Goal: Task Accomplishment & Management: Manage account settings

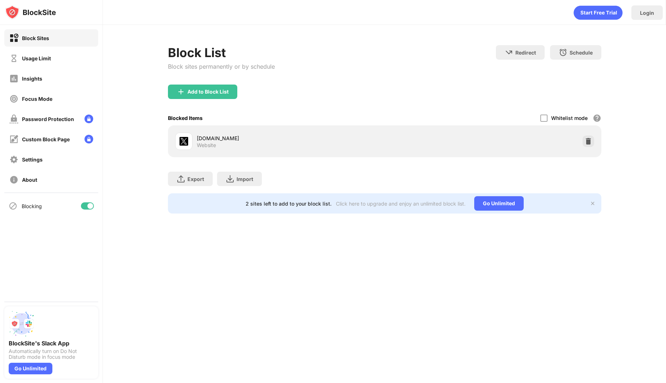
click at [39, 58] on div "Usage Limit" at bounding box center [36, 58] width 29 height 6
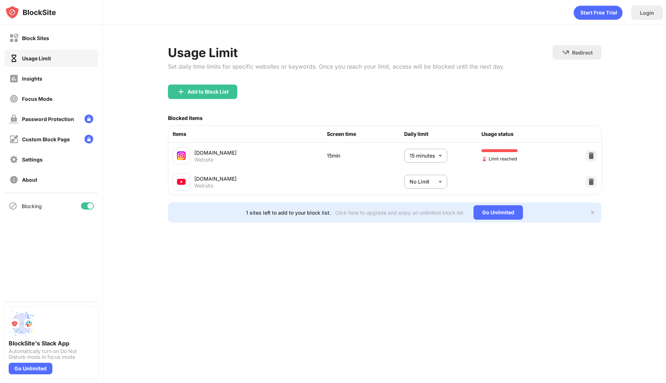
click at [424, 157] on body "Block Sites Usage Limit Insights Focus Mode Password Protection Custom Block Pa…" at bounding box center [333, 191] width 666 height 383
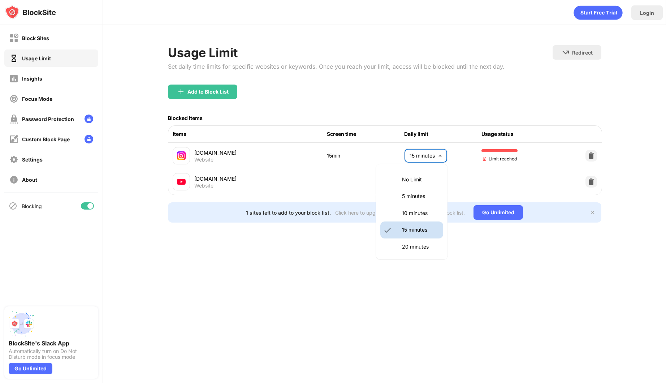
click at [400, 244] on li "20 minutes" at bounding box center [411, 246] width 63 height 17
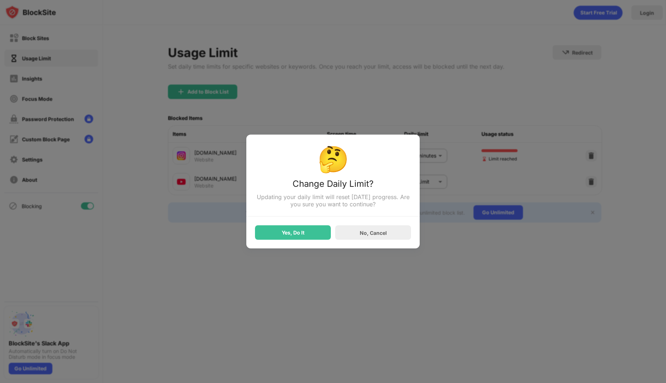
click at [297, 238] on div "Yes, Do It" at bounding box center [293, 232] width 76 height 14
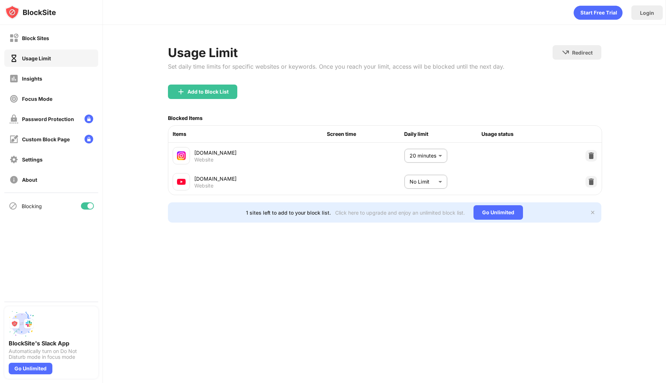
click at [420, 163] on body "Block Sites Usage Limit Insights Focus Mode Password Protection Custom Block Pa…" at bounding box center [333, 191] width 666 height 383
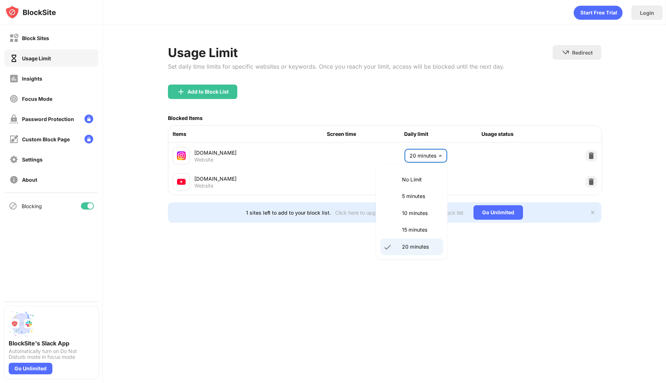
click at [401, 233] on li "15 minutes" at bounding box center [411, 229] width 63 height 17
type input "**"
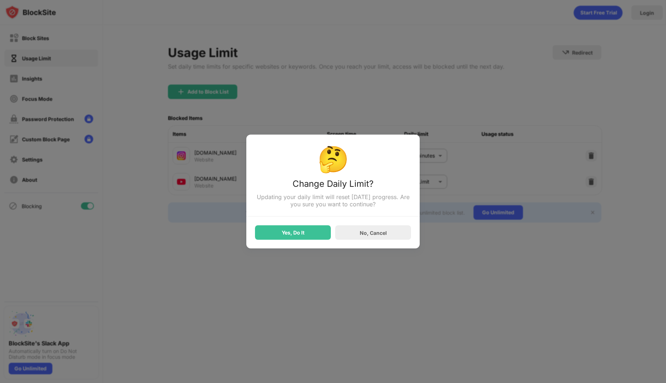
click at [298, 231] on div "Yes, Do It" at bounding box center [293, 233] width 23 height 6
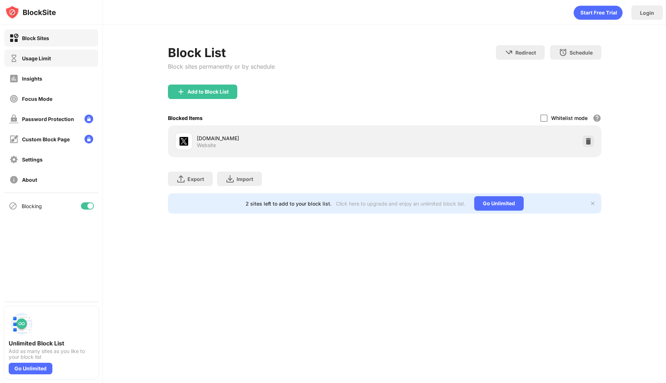
click at [35, 59] on div "Usage Limit" at bounding box center [36, 58] width 29 height 6
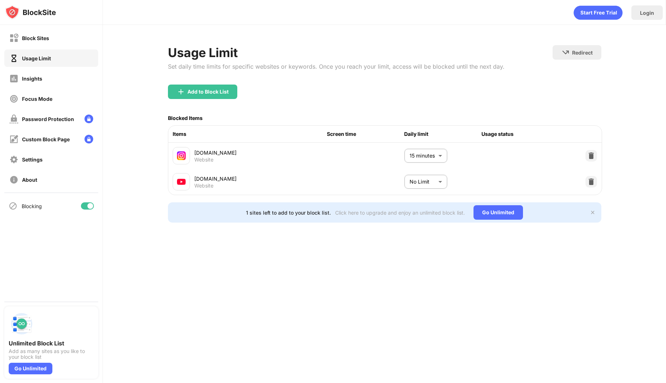
click at [416, 187] on body "Block Sites Usage Limit Insights Focus Mode Password Protection Custom Block Pa…" at bounding box center [333, 191] width 666 height 383
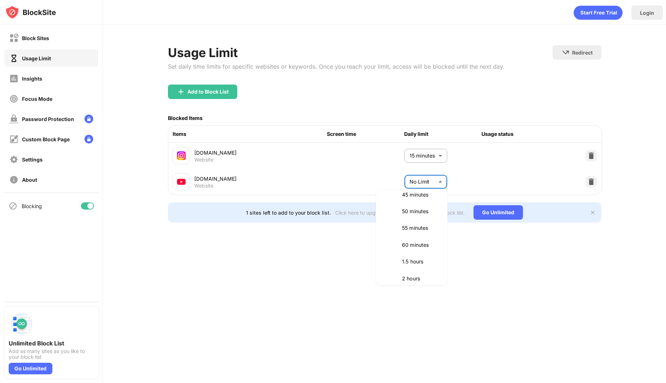
scroll to position [162, 0]
click at [410, 244] on p "60 minutes" at bounding box center [420, 245] width 37 height 8
type input "**"
